Goal: Entertainment & Leisure: Consume media (video, audio)

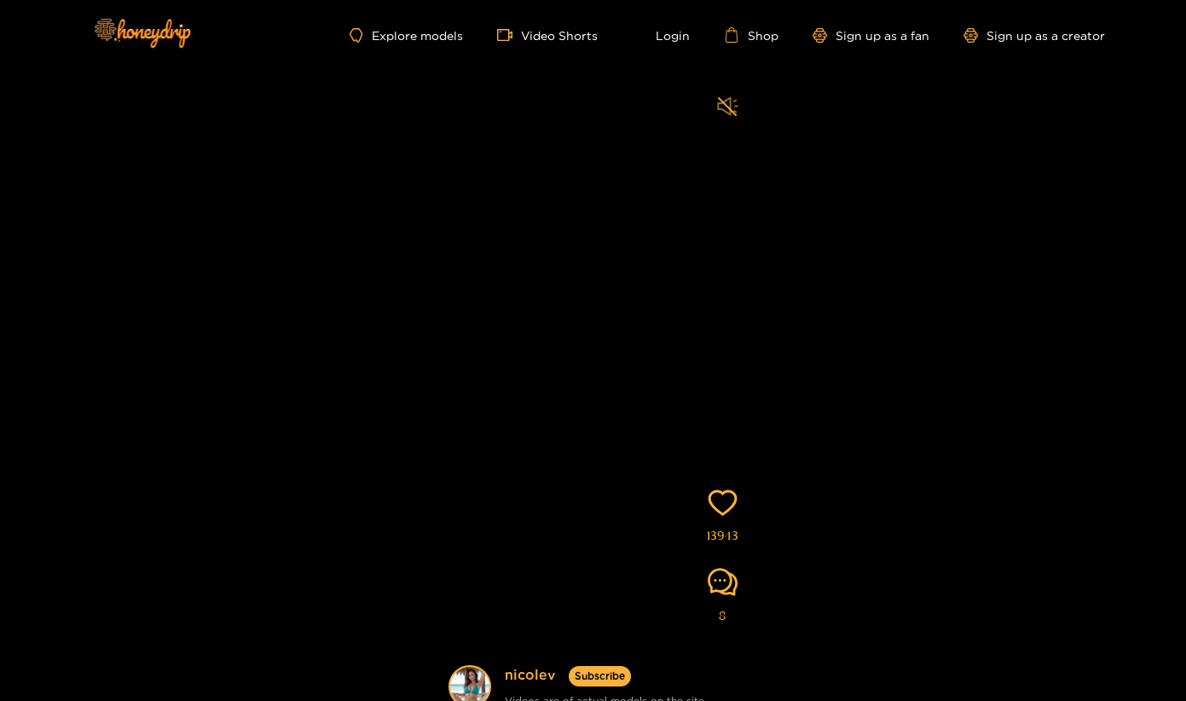
click at [726, 99] on icon "sound" at bounding box center [727, 106] width 21 height 21
click at [403, 37] on link "Explore models" at bounding box center [406, 35] width 113 height 14
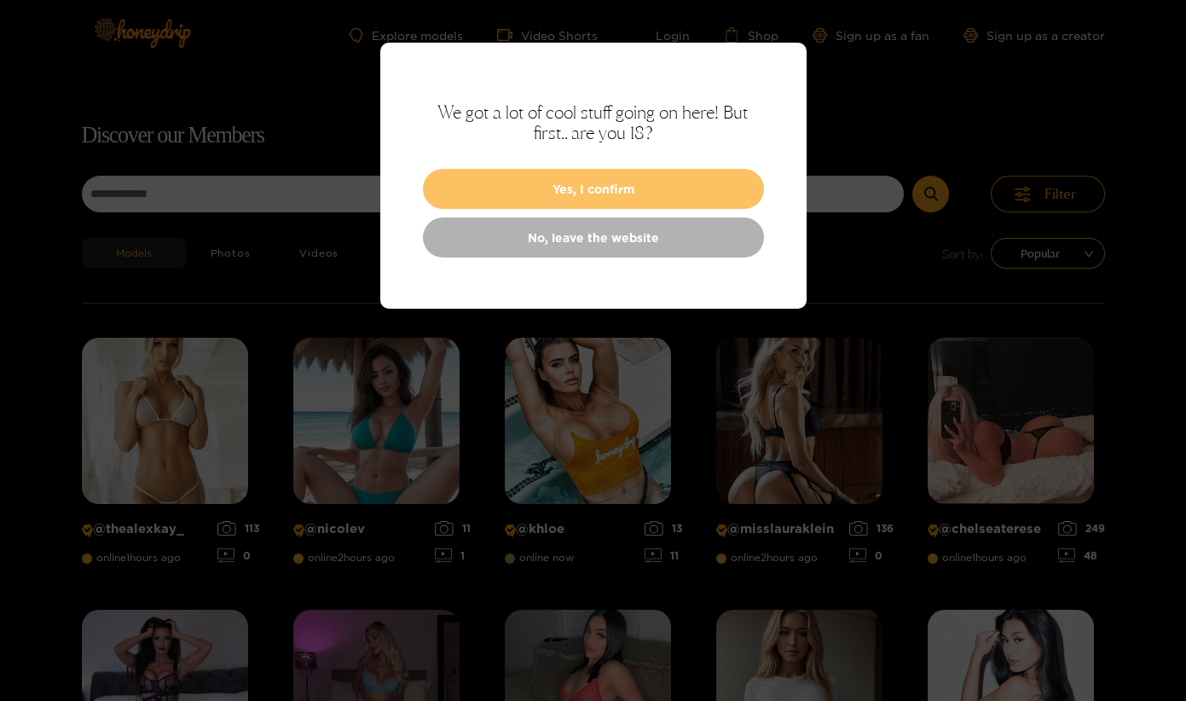
click at [507, 181] on button "Yes, I confirm" at bounding box center [593, 189] width 341 height 40
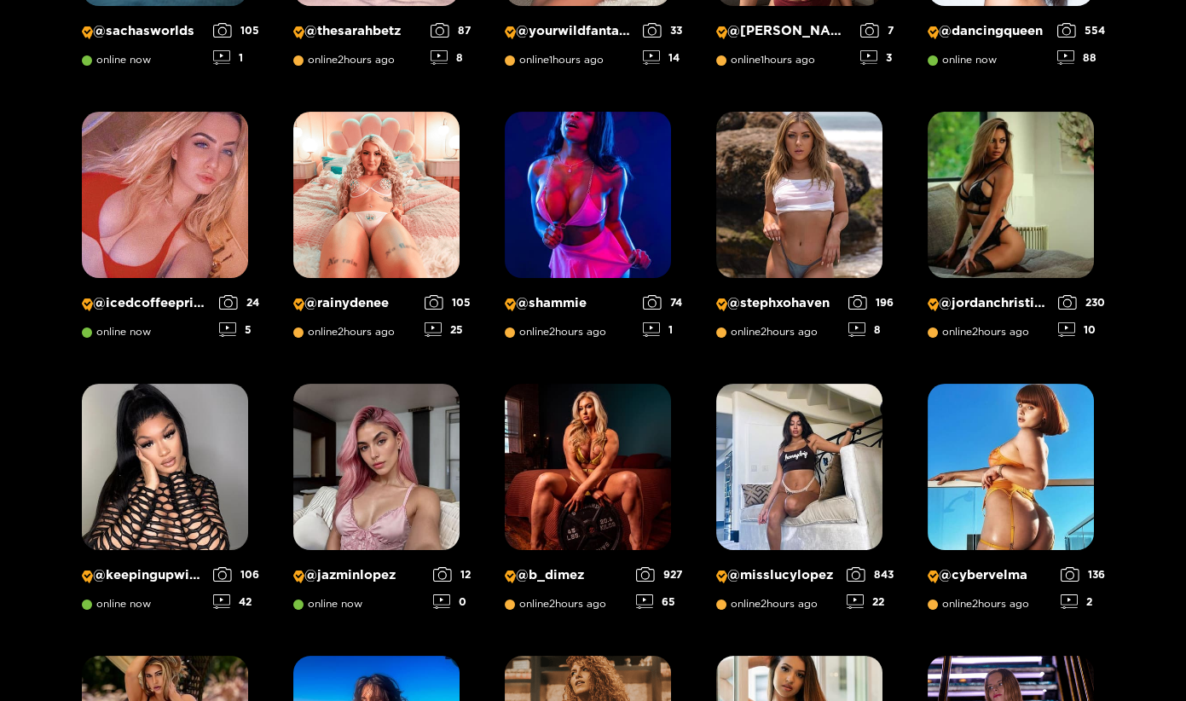
scroll to position [1241, 0]
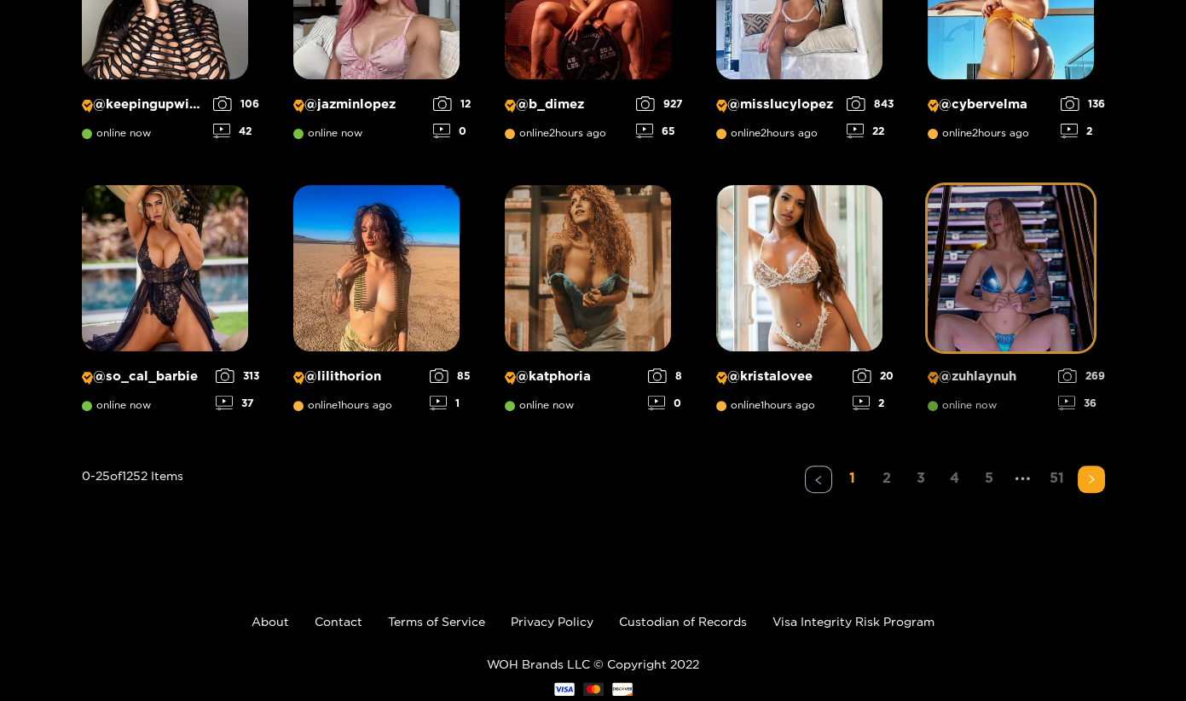
click at [954, 218] on img at bounding box center [1011, 268] width 166 height 166
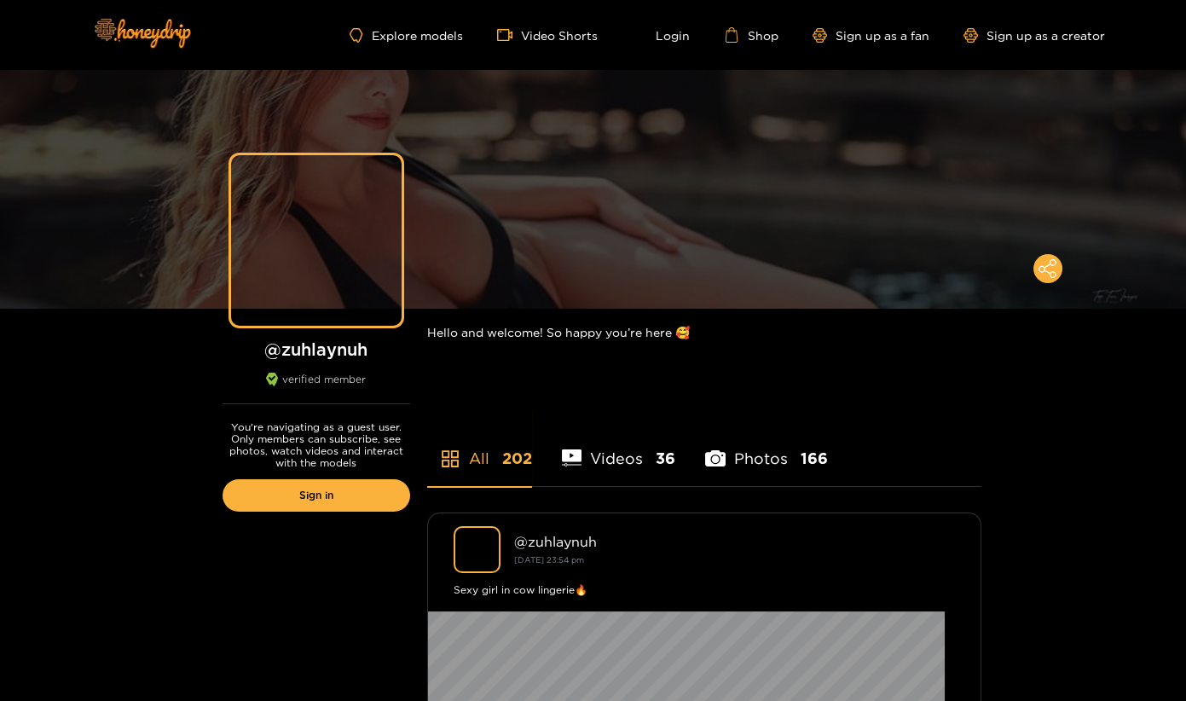
click at [594, 436] on li "Videos 36" at bounding box center [619, 447] width 114 height 77
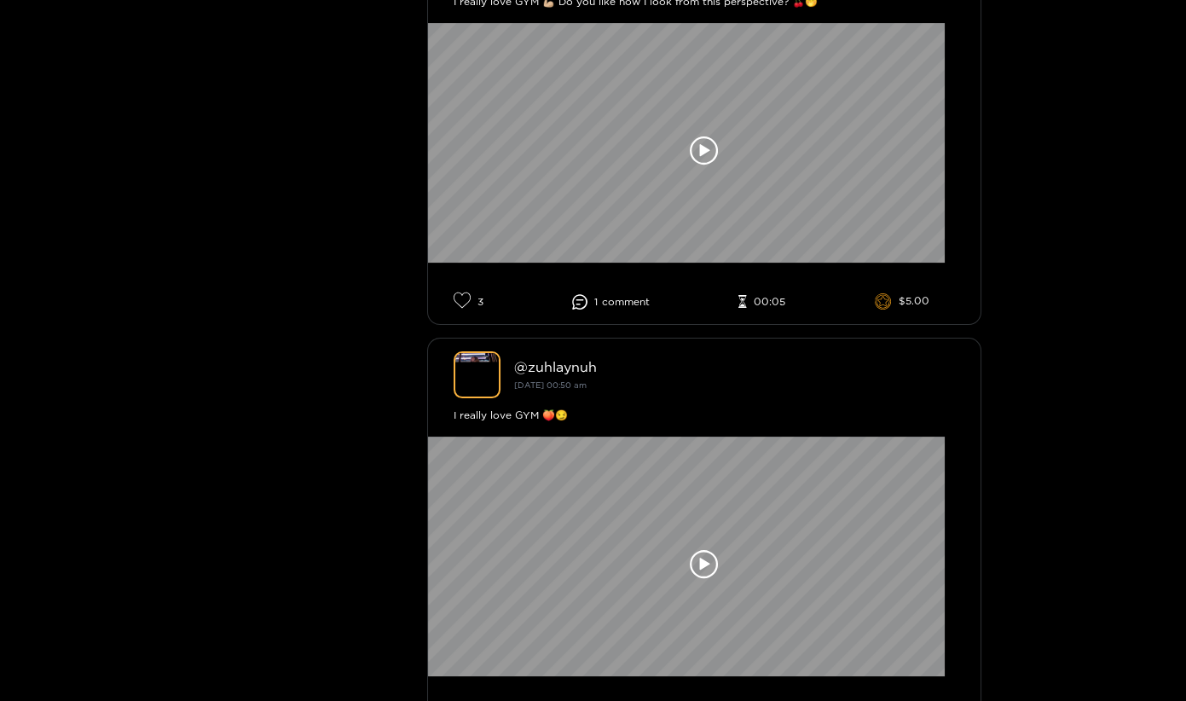
scroll to position [1376, 0]
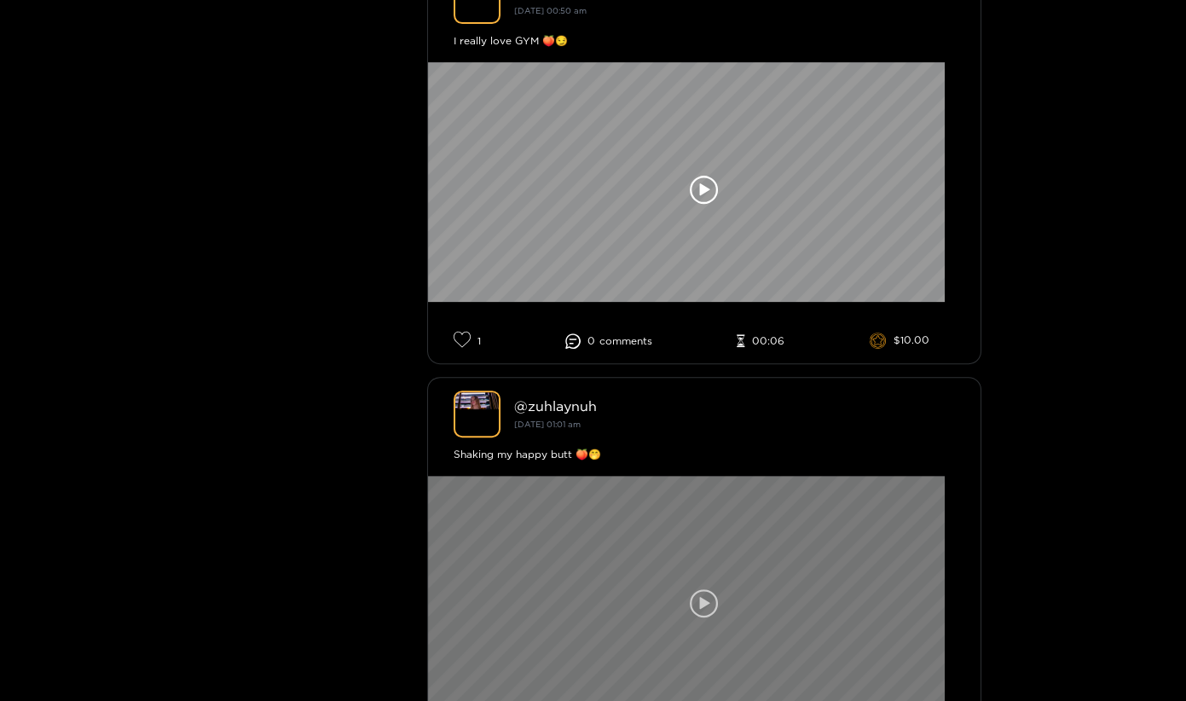
click at [658, 482] on div at bounding box center [704, 604] width 553 height 256
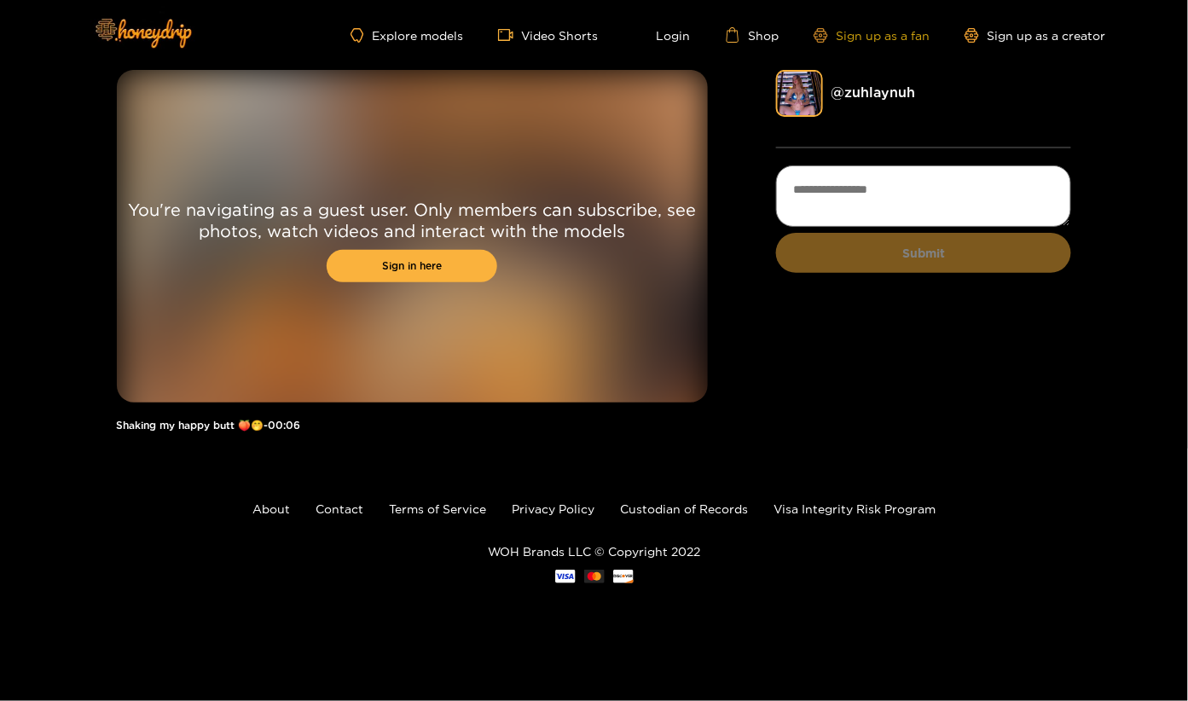
click at [842, 32] on link "Sign up as a fan" at bounding box center [872, 35] width 117 height 14
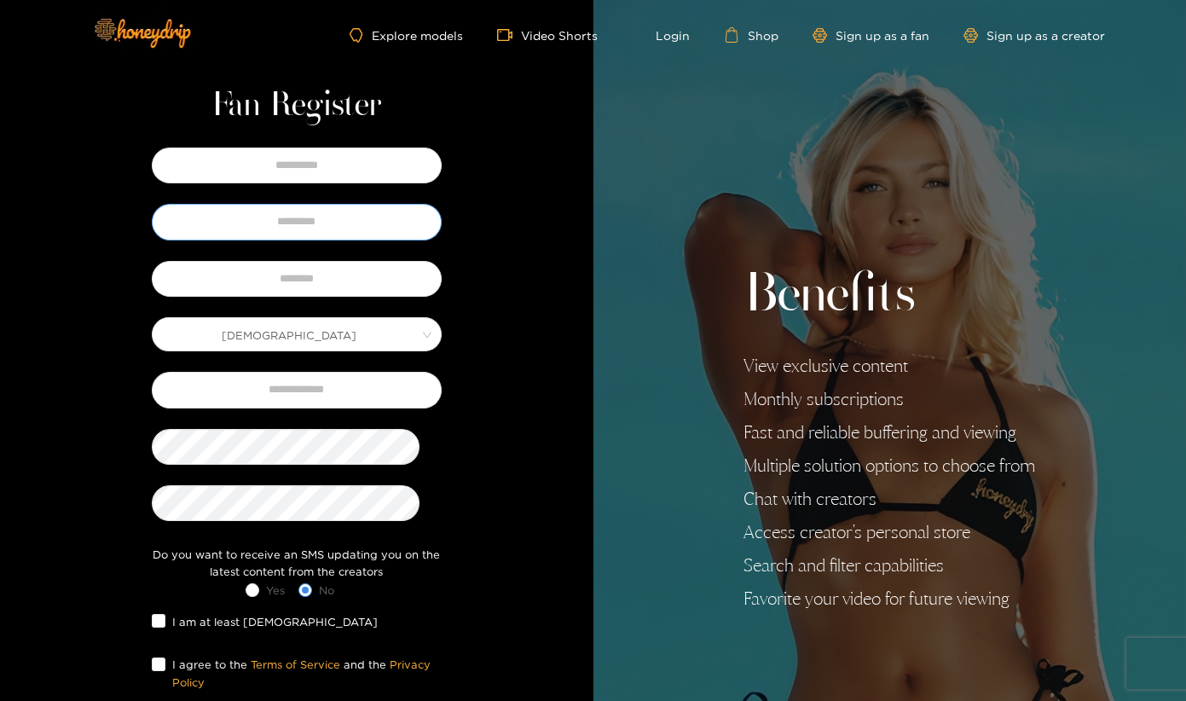
scroll to position [169, 0]
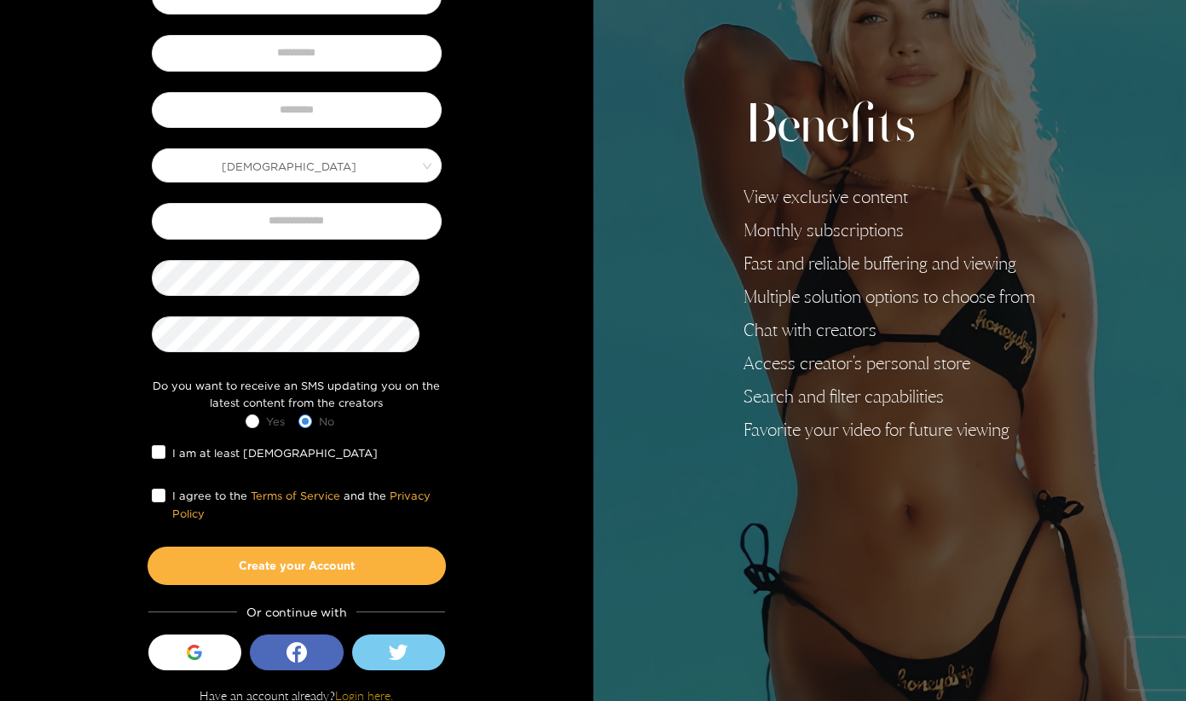
click at [375, 688] on link "Login here." at bounding box center [364, 695] width 58 height 14
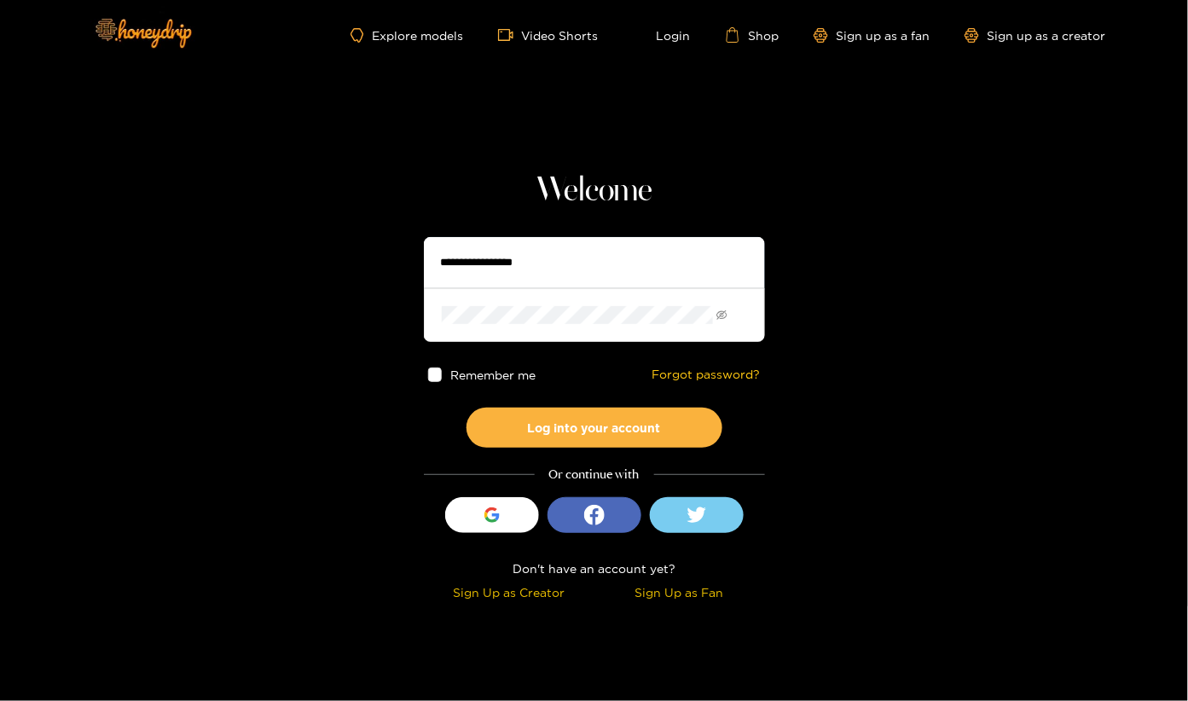
click at [508, 254] on input "text" at bounding box center [594, 262] width 341 height 51
click at [500, 248] on input "text" at bounding box center [594, 262] width 341 height 51
click at [519, 35] on span "video-camera" at bounding box center [510, 34] width 24 height 15
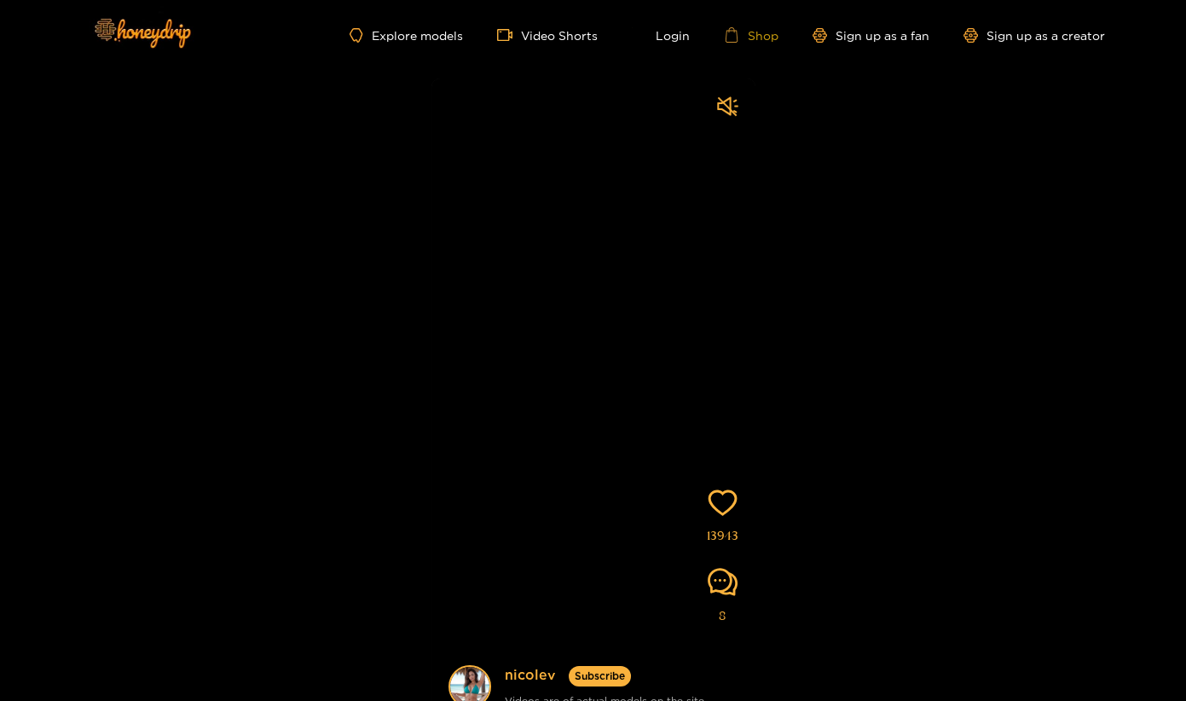
click at [746, 36] on link "Shop" at bounding box center [751, 34] width 55 height 15
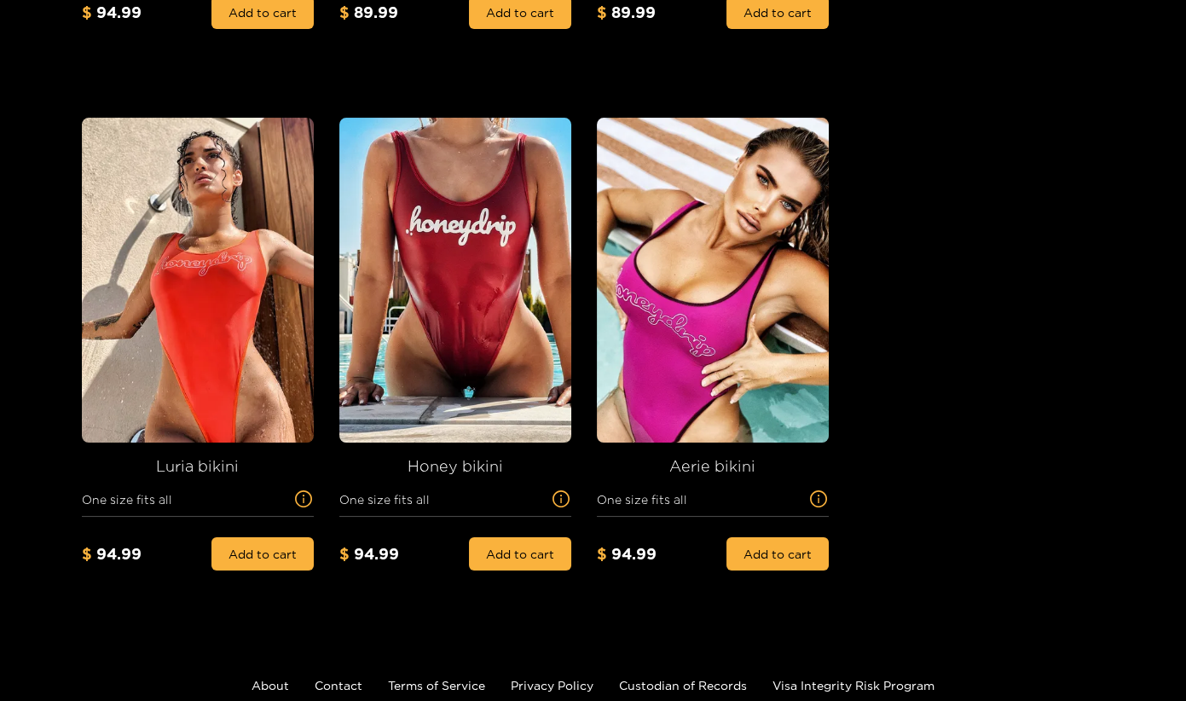
scroll to position [607, 0]
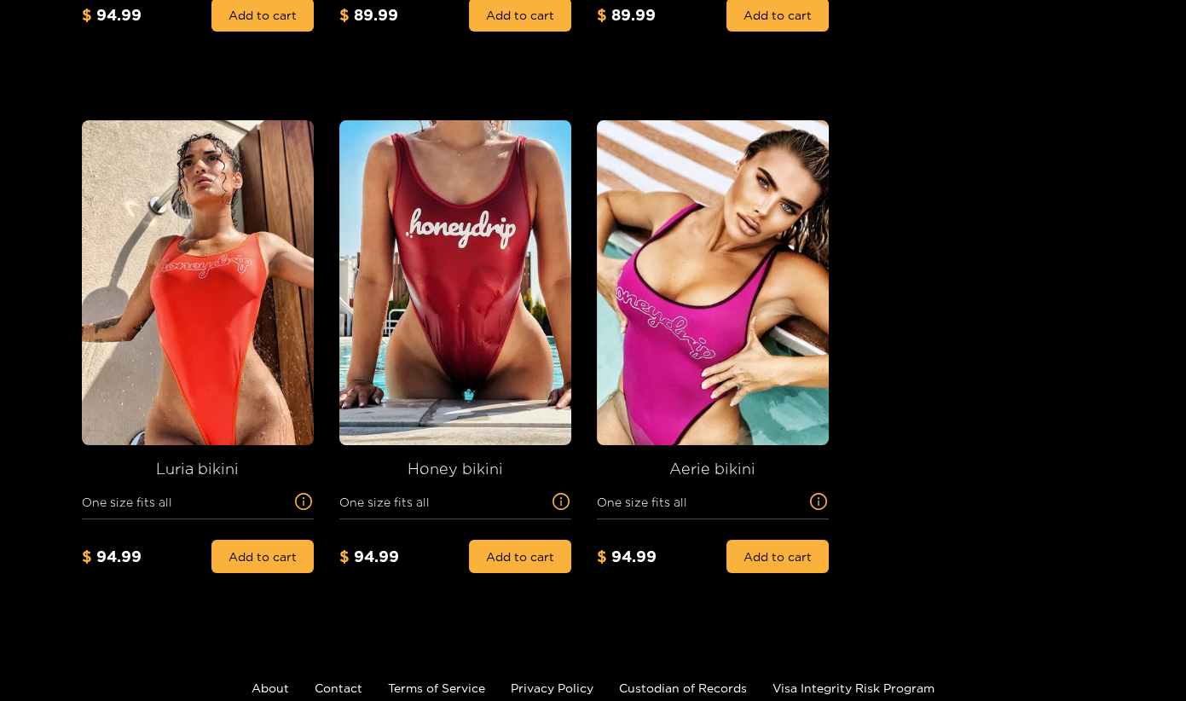
click at [448, 304] on img at bounding box center [461, 282] width 244 height 325
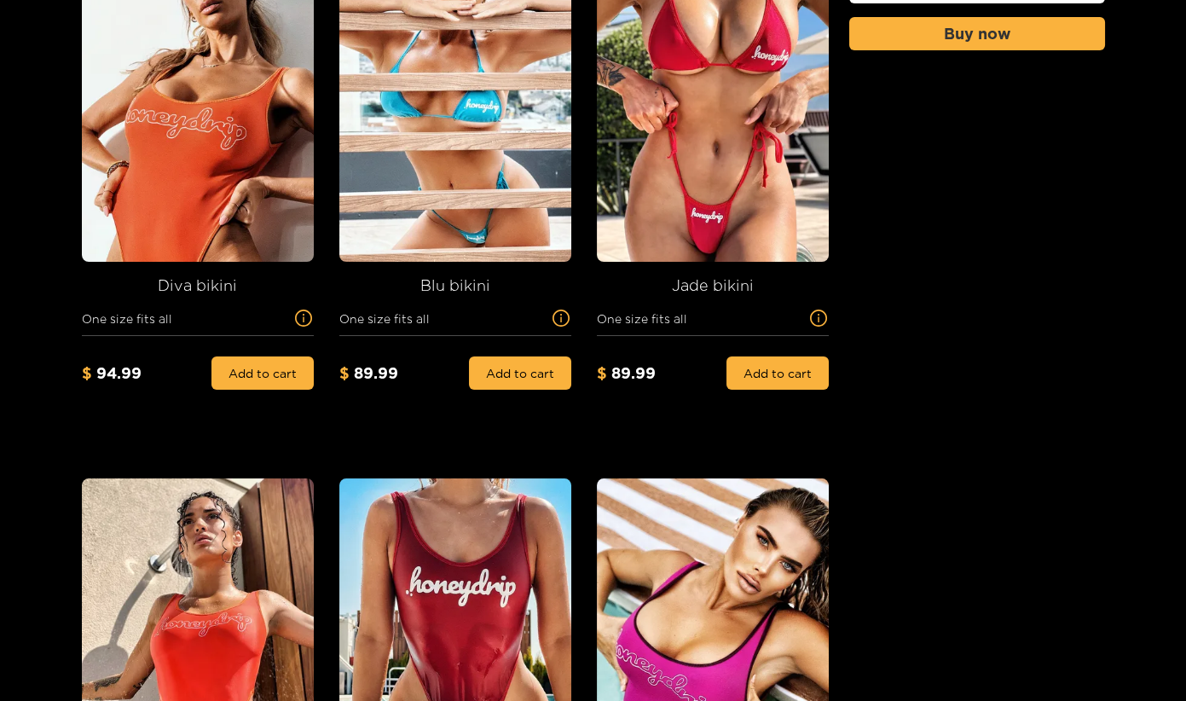
scroll to position [0, 0]
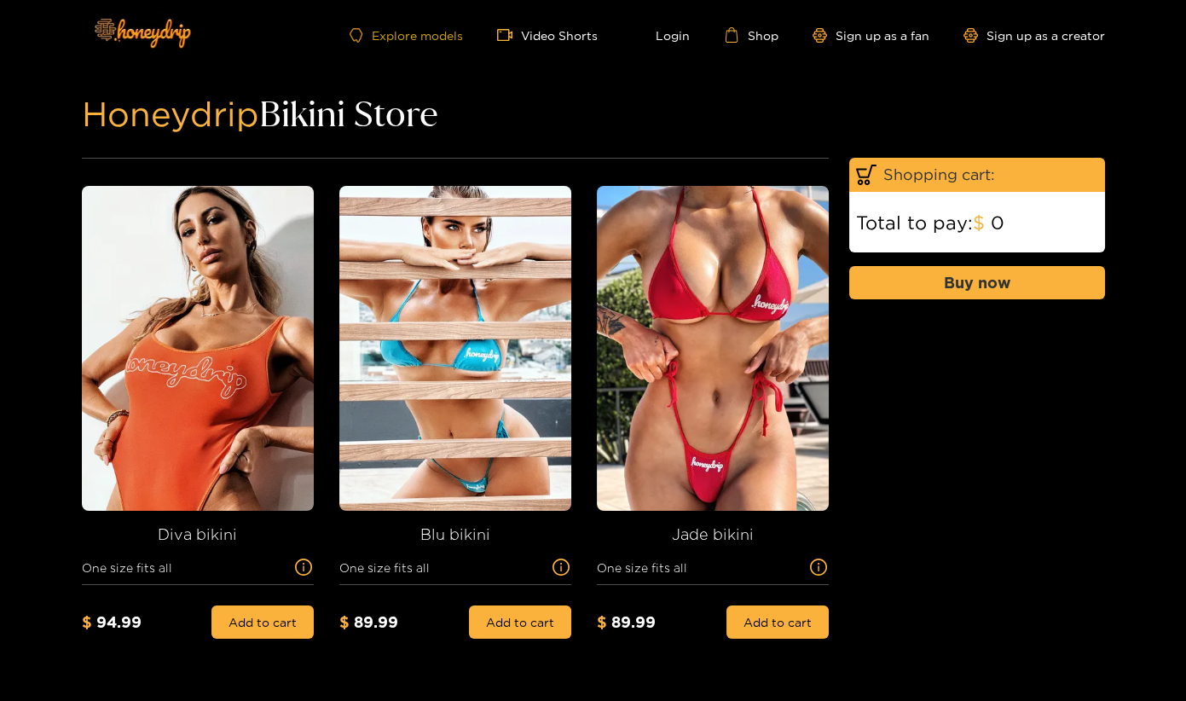
click at [396, 30] on link "Explore models" at bounding box center [406, 35] width 113 height 14
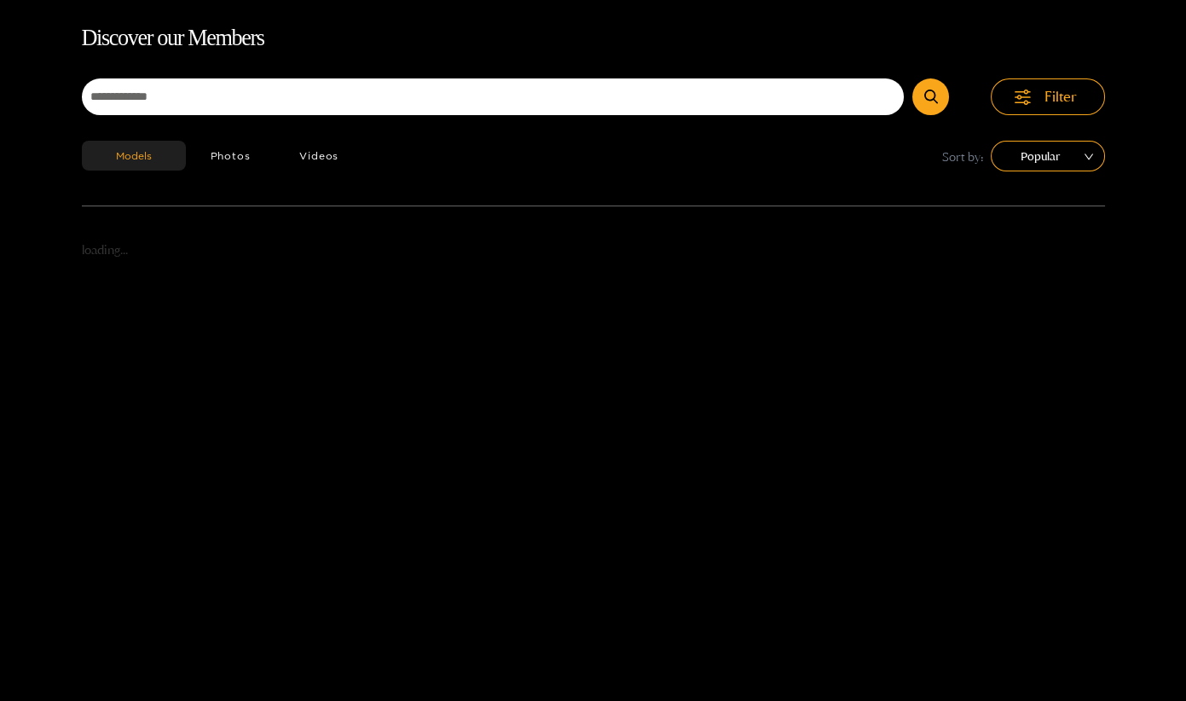
scroll to position [105, 0]
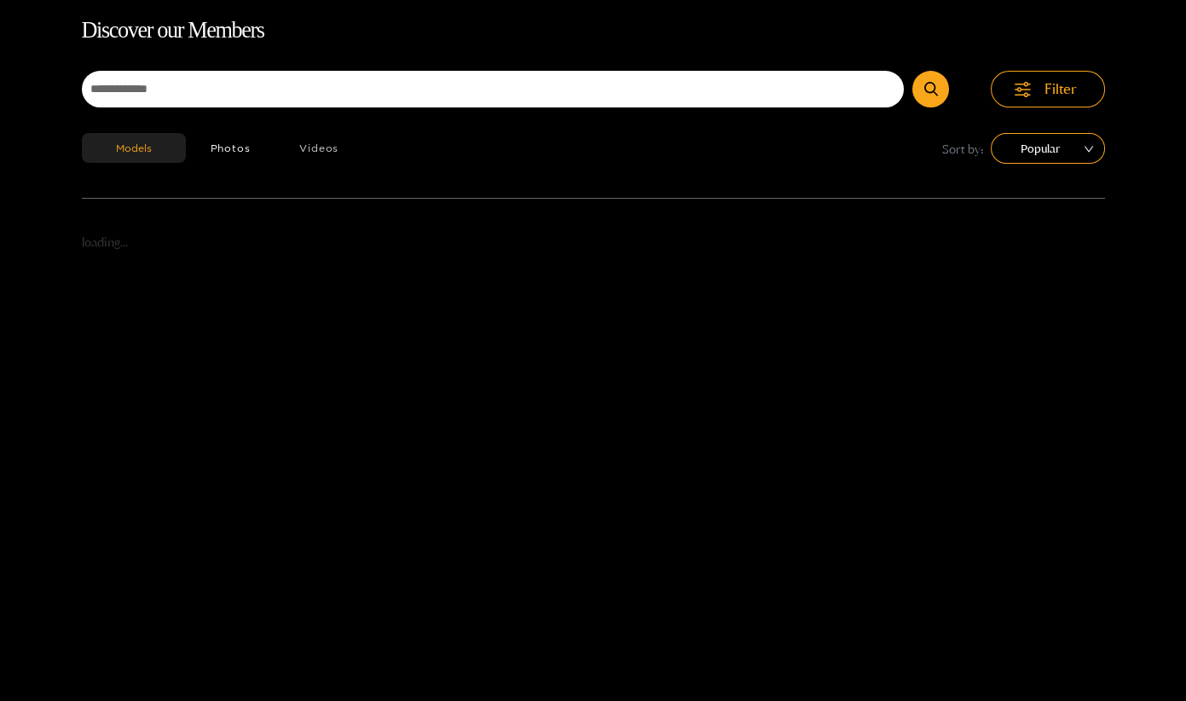
click at [354, 149] on button "Videos" at bounding box center [319, 148] width 89 height 30
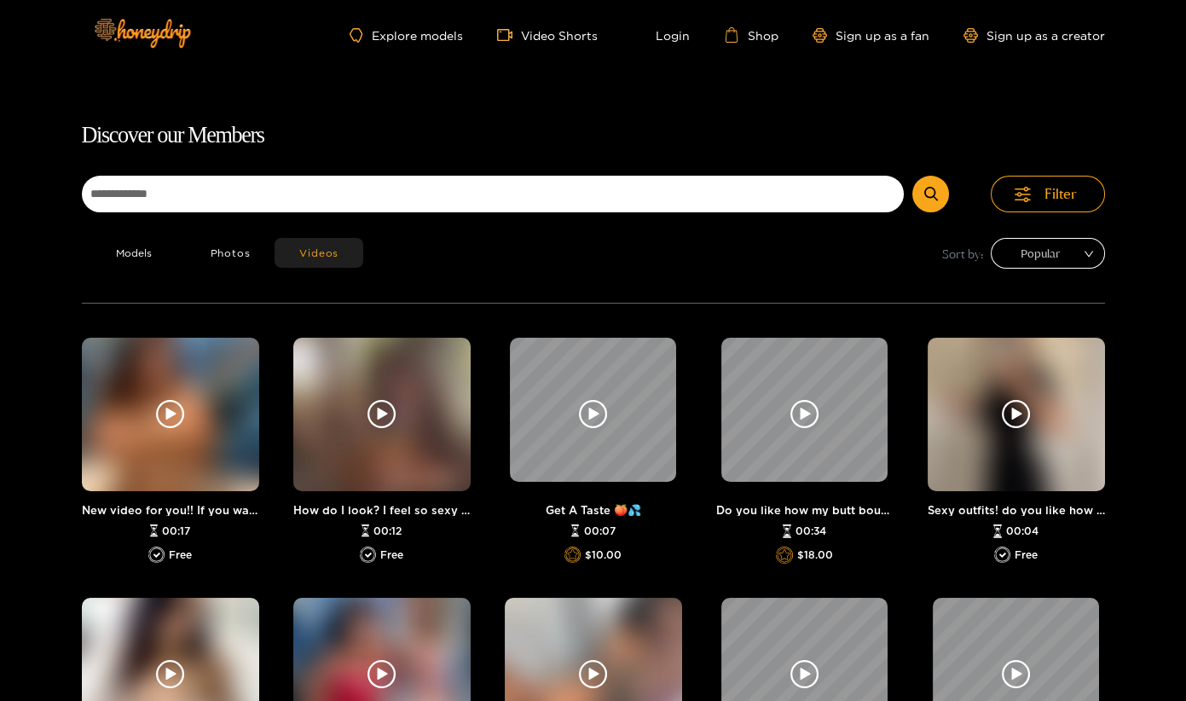
click at [1056, 252] on span "Popular" at bounding box center [1048, 253] width 89 height 26
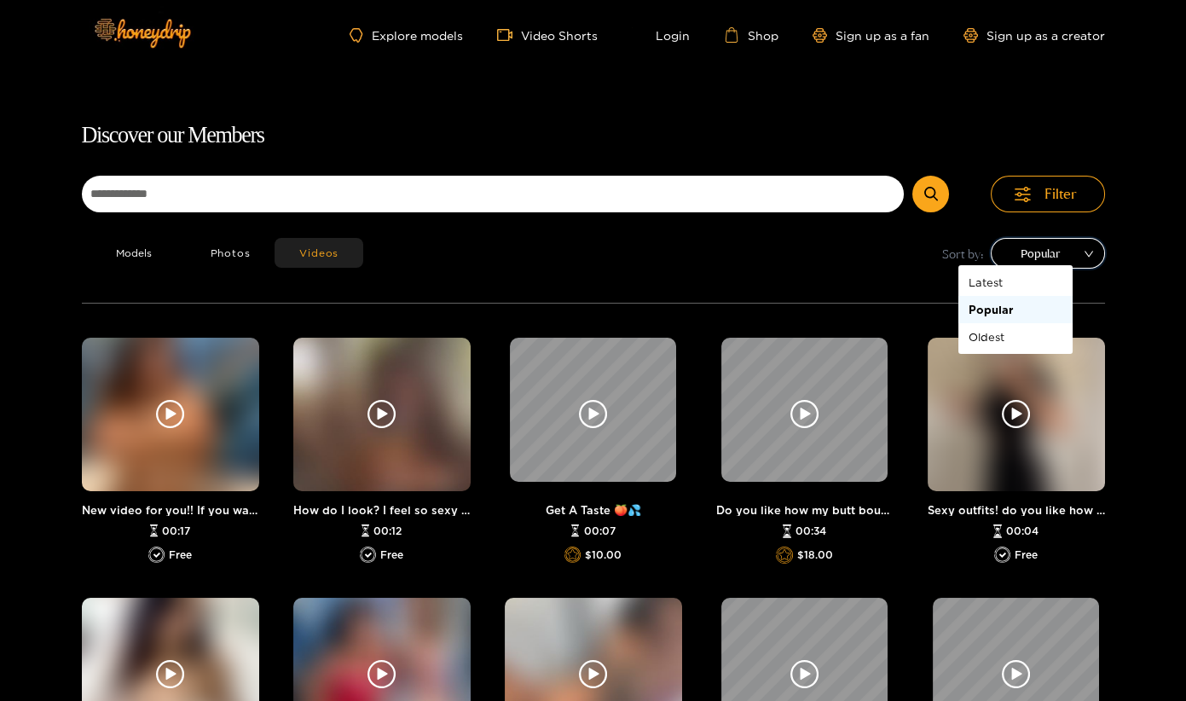
click at [1056, 252] on span "Popular" at bounding box center [1048, 253] width 89 height 26
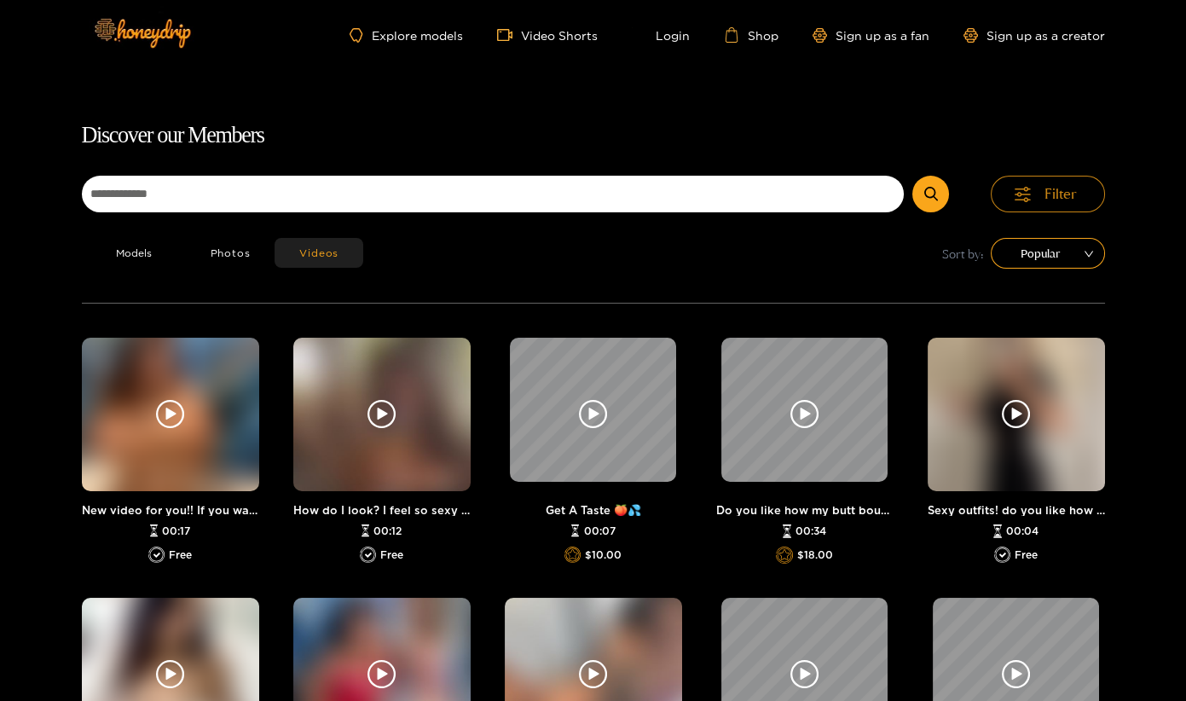
click at [1045, 189] on span "Filter" at bounding box center [1061, 194] width 32 height 20
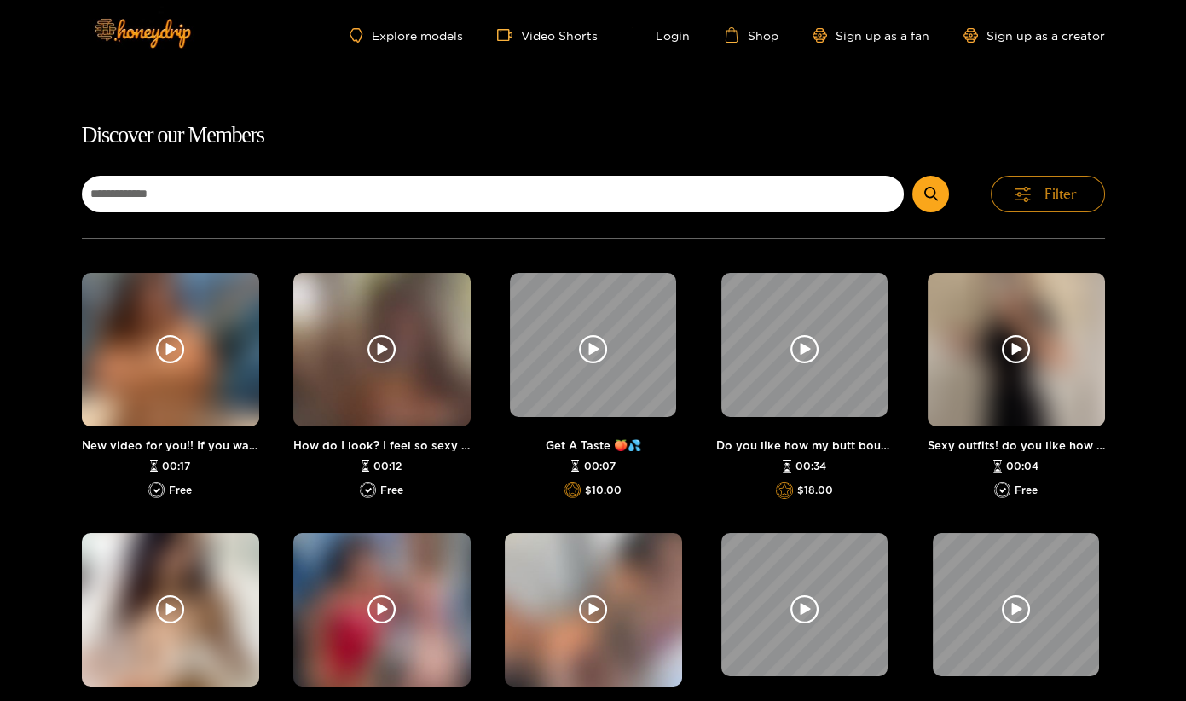
click at [1014, 192] on icon "button" at bounding box center [1022, 194] width 16 height 4
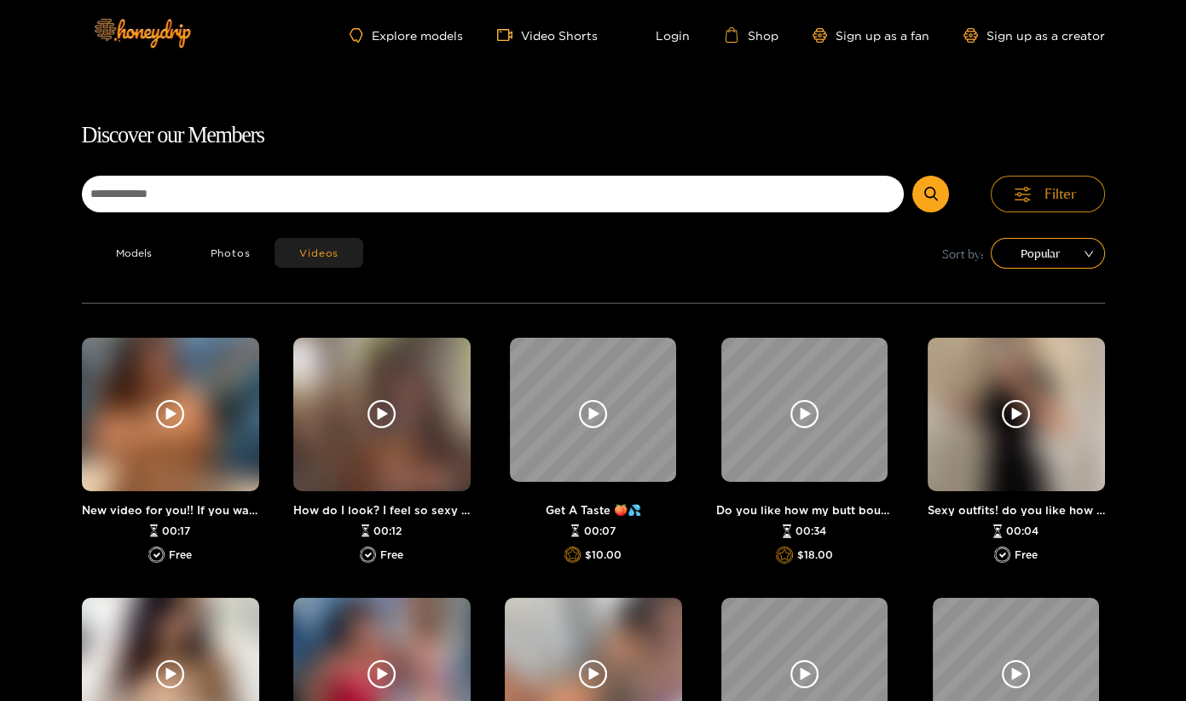
click at [1014, 192] on icon "button" at bounding box center [1022, 194] width 16 height 4
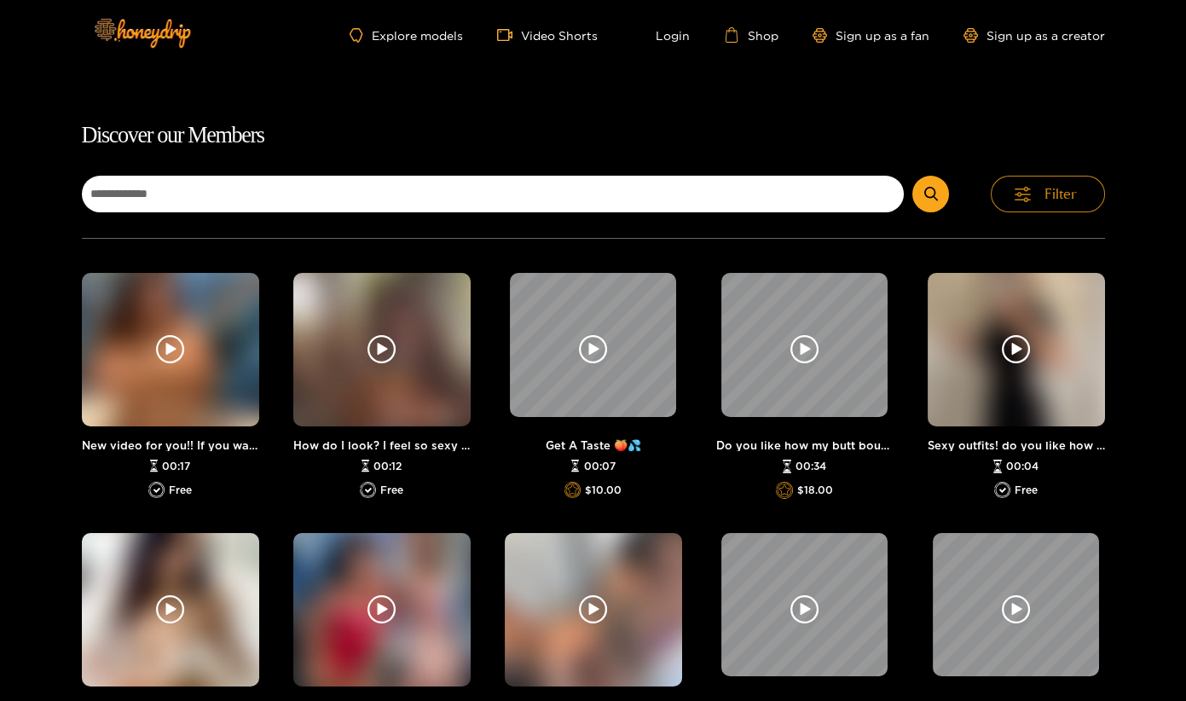
click at [1014, 192] on icon "button" at bounding box center [1022, 194] width 16 height 4
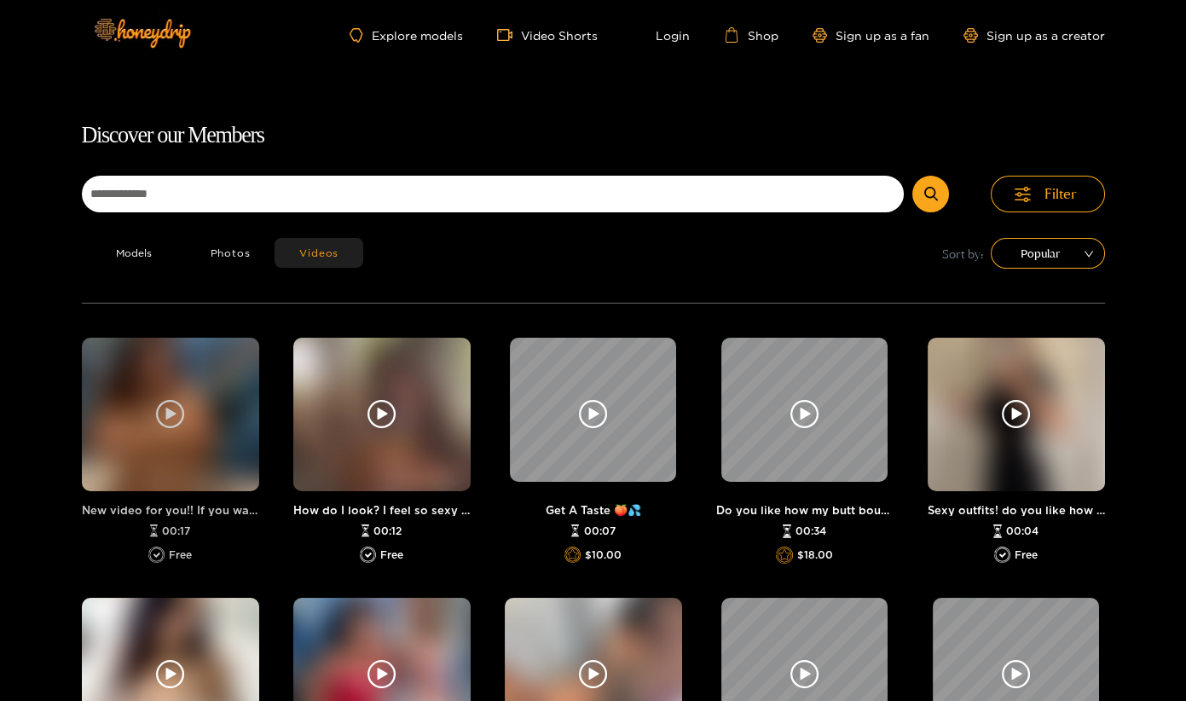
click at [176, 408] on icon at bounding box center [170, 414] width 10 height 13
